Goal: Check status: Check status

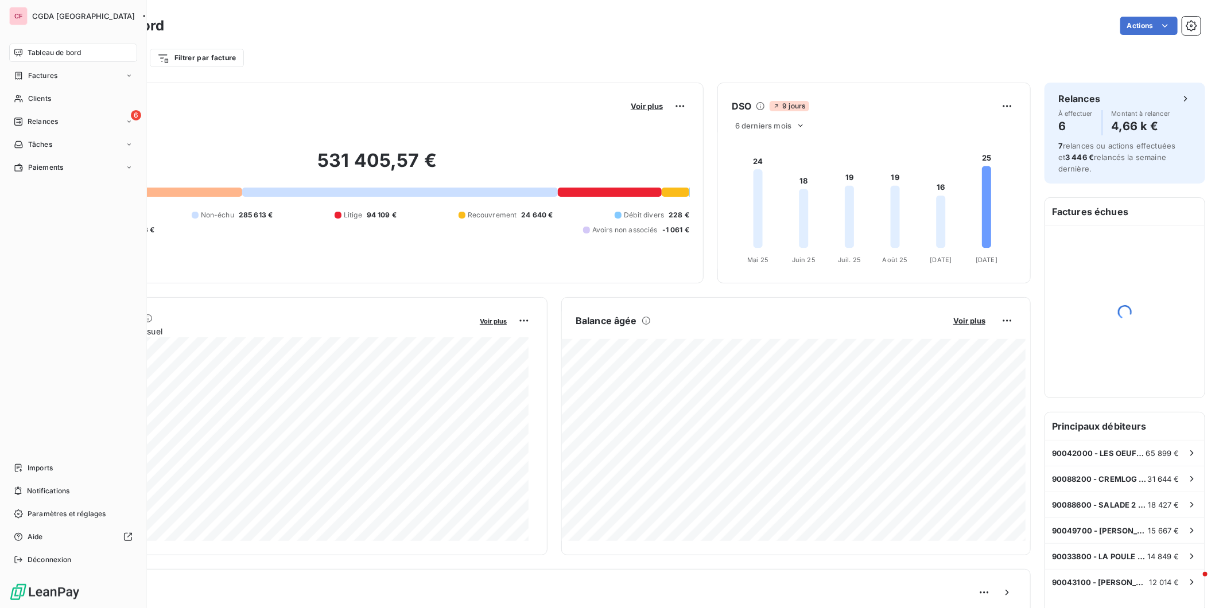
click at [26, 98] on div "Clients" at bounding box center [73, 99] width 128 height 18
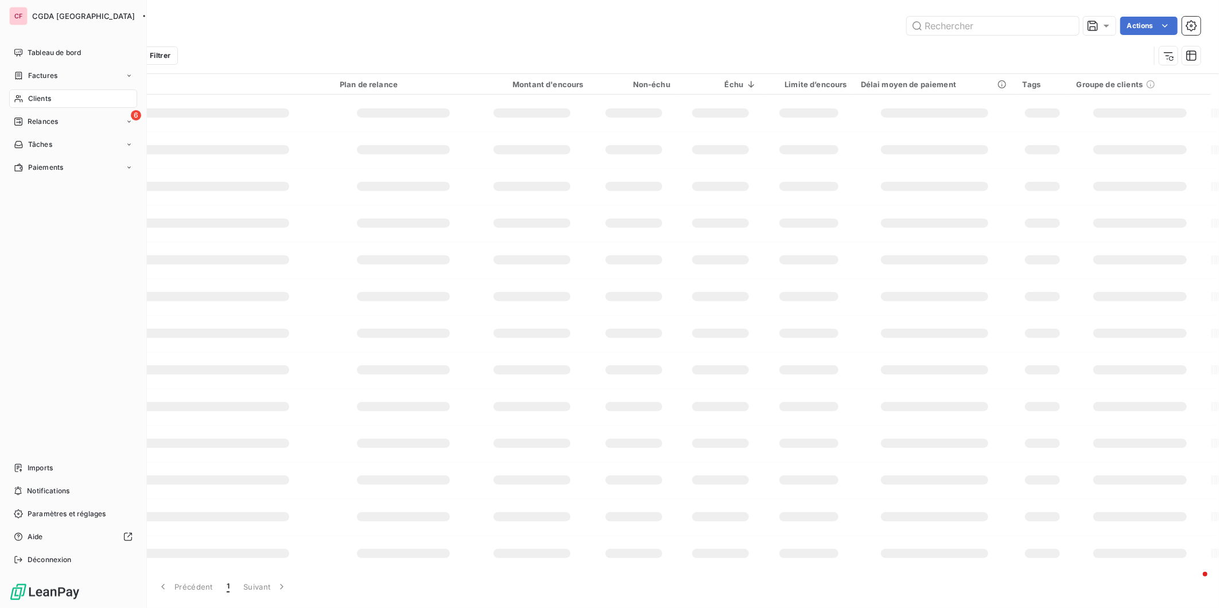
click at [23, 98] on icon at bounding box center [19, 98] width 10 height 9
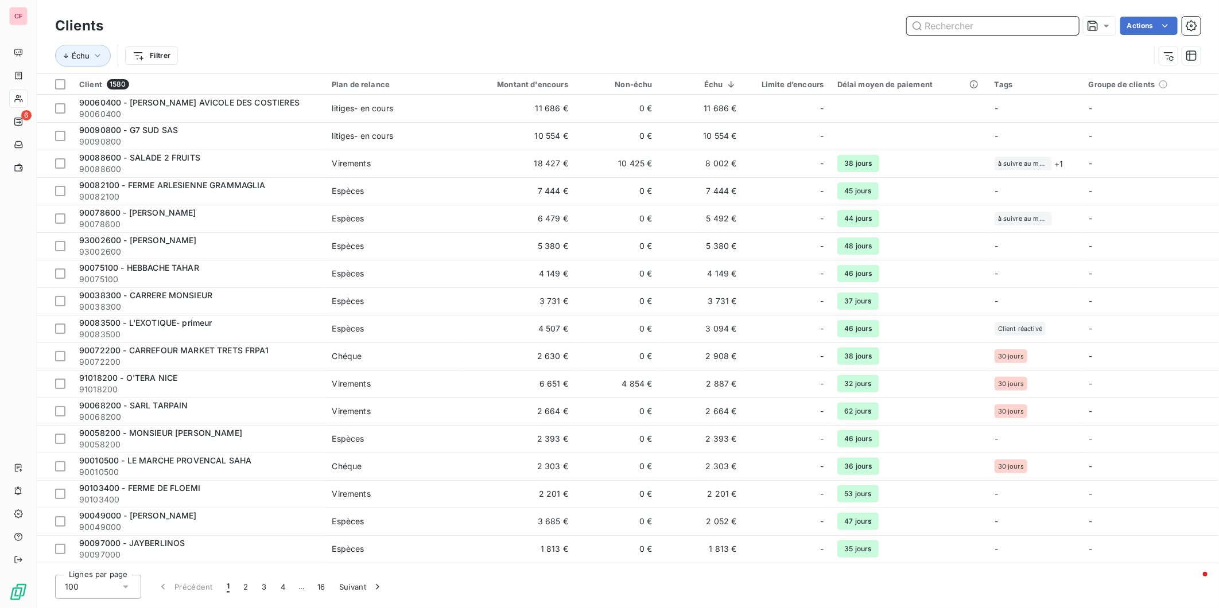
click at [948, 26] on input "text" at bounding box center [993, 26] width 172 height 18
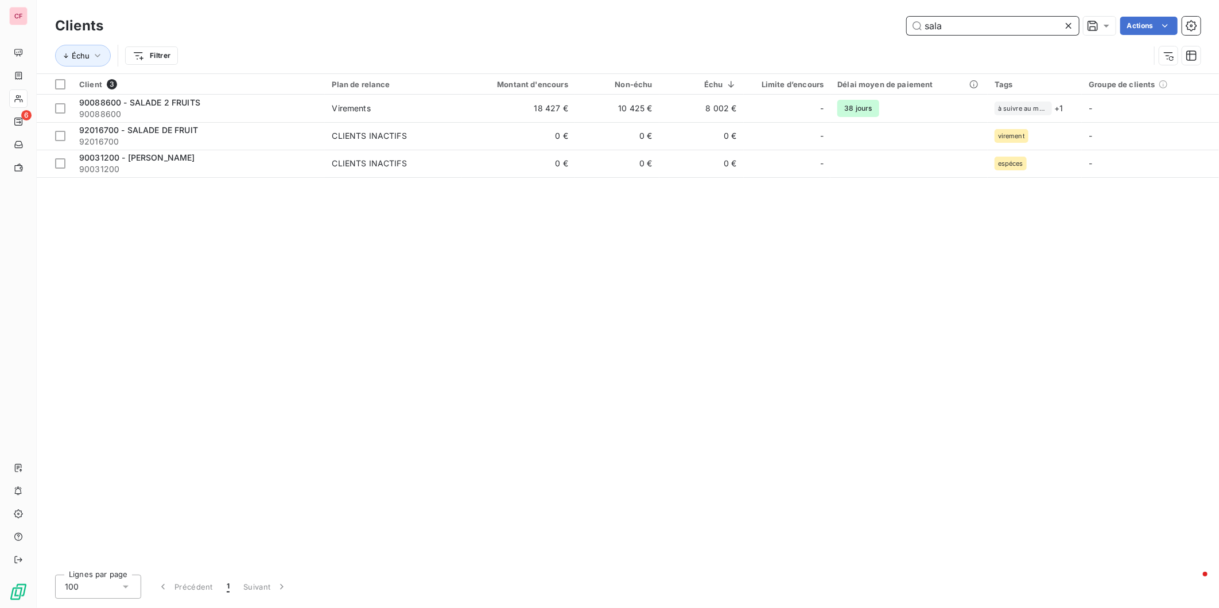
type input "sala"
click at [380, 106] on span "Virements" at bounding box center [393, 108] width 123 height 11
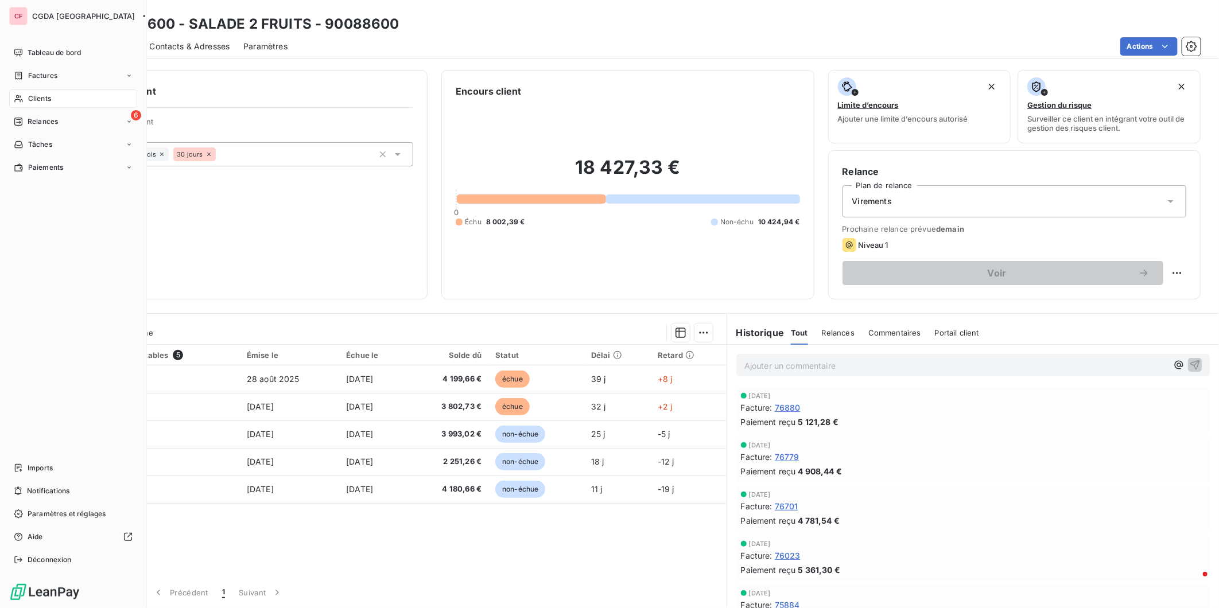
click at [43, 119] on span "Relances" at bounding box center [43, 122] width 30 height 10
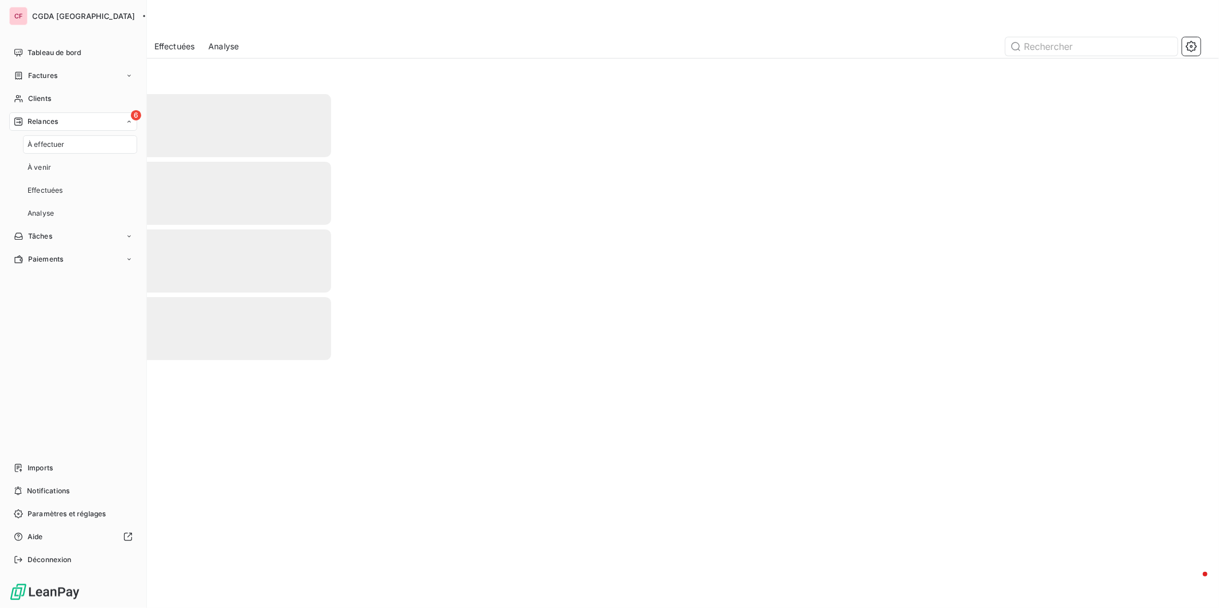
click at [82, 117] on div "6 Relances" at bounding box center [73, 121] width 128 height 18
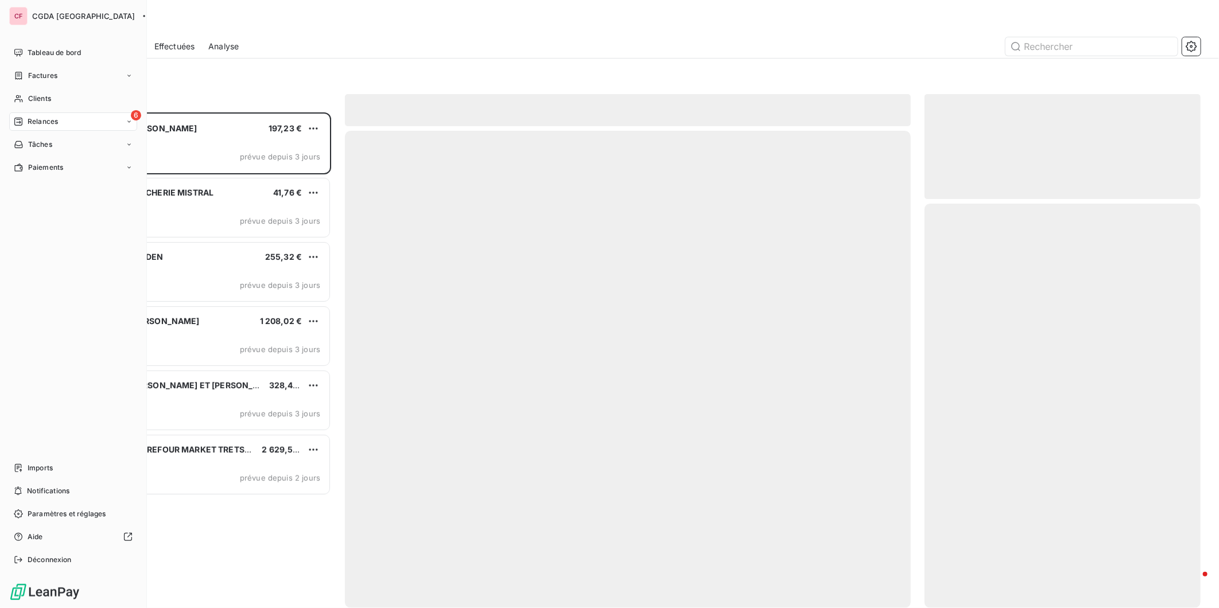
scroll to position [486, 266]
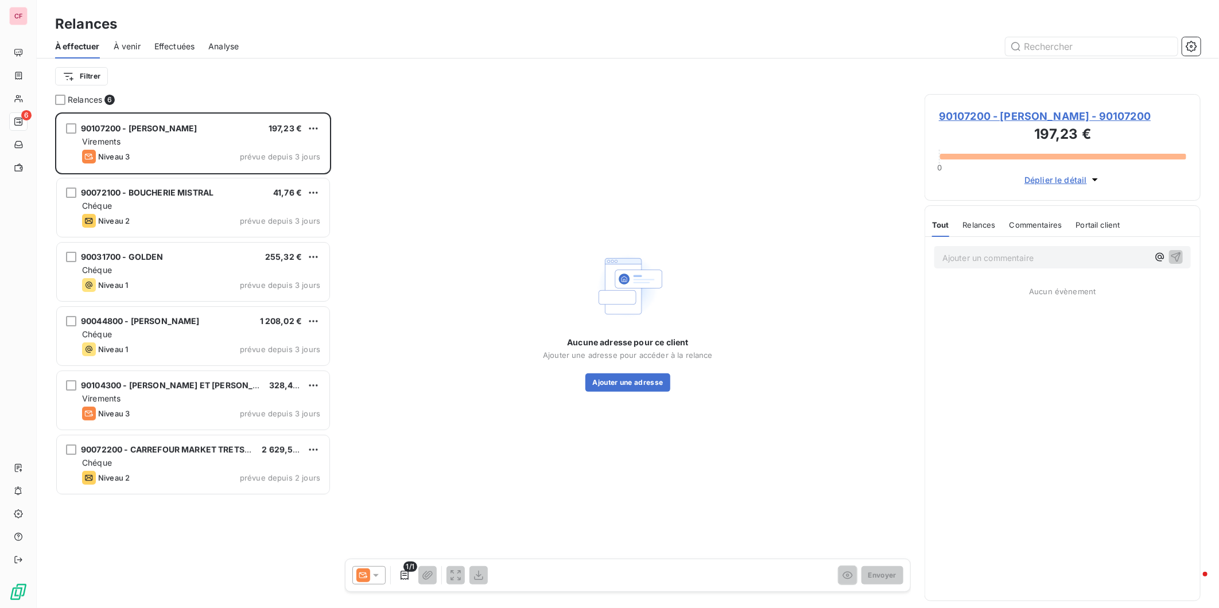
click at [222, 136] on div "Virements" at bounding box center [201, 141] width 238 height 11
click at [1069, 112] on span "90107200 - [PERSON_NAME] - 90107200" at bounding box center [1062, 115] width 247 height 15
